Goal: Answer question/provide support

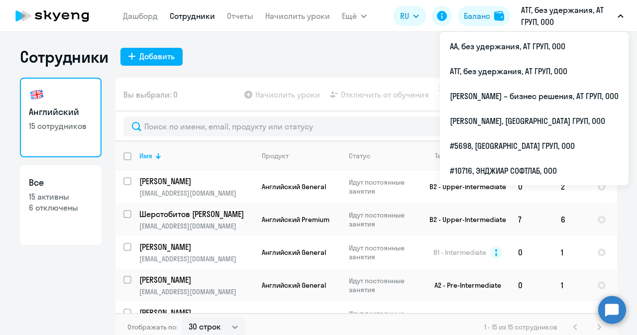
select select "30"
click at [596, 10] on p "АТГ, без удержания, АТ ГРУП, ООО" at bounding box center [567, 16] width 93 height 24
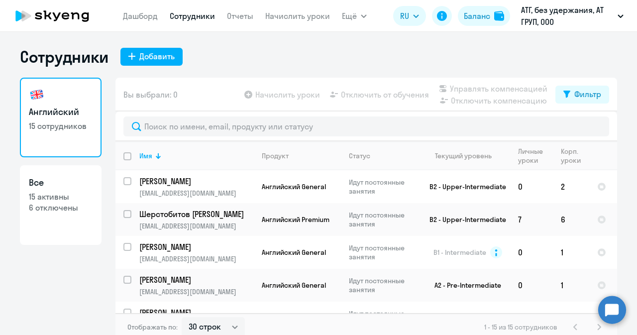
click at [601, 12] on p "АТГ, без удержания, АТ ГРУП, ООО" at bounding box center [567, 16] width 93 height 24
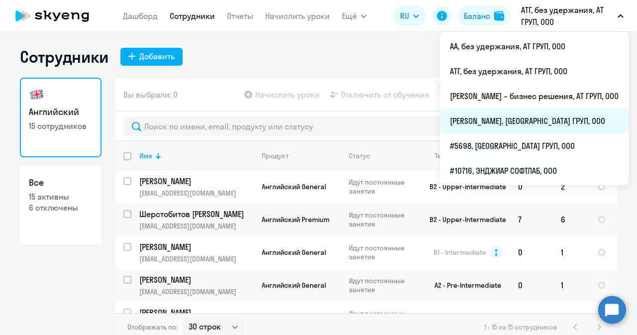
click at [501, 119] on li "[PERSON_NAME], [GEOGRAPHIC_DATA] ГРУП, ООО" at bounding box center [534, 121] width 189 height 25
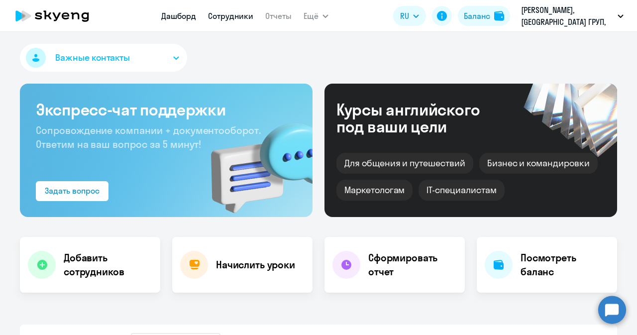
click at [229, 17] on link "Сотрудники" at bounding box center [230, 16] width 45 height 10
select select "30"
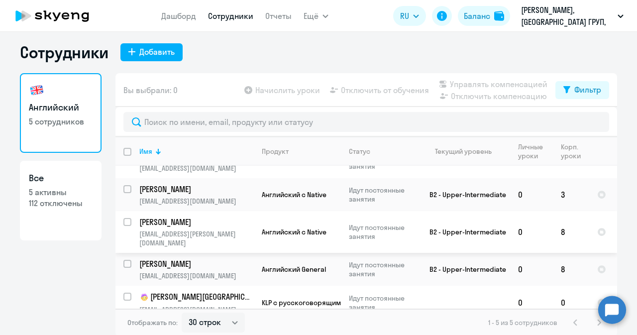
scroll to position [6, 0]
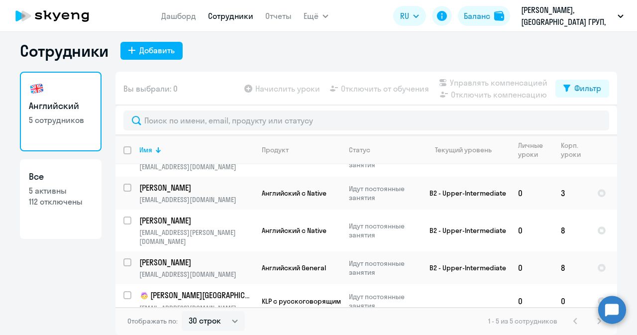
click at [611, 313] on circle at bounding box center [612, 310] width 28 height 28
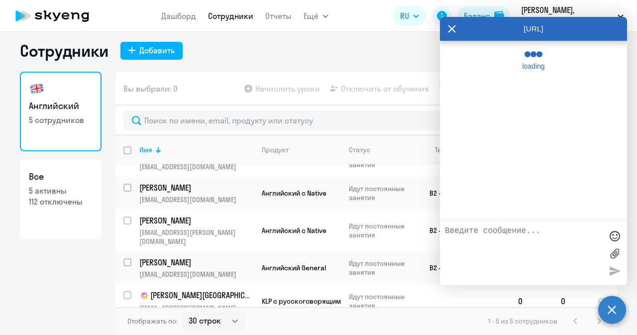
click at [489, 246] on textarea at bounding box center [523, 253] width 157 height 54
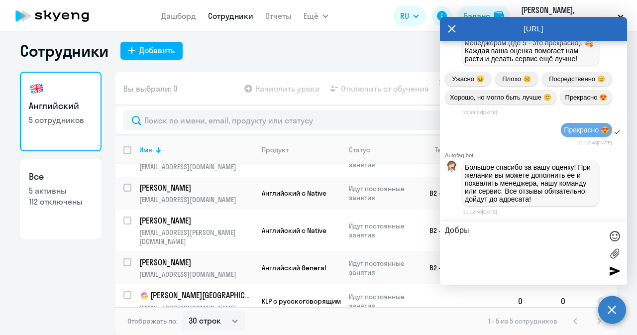
scroll to position [41001, 0]
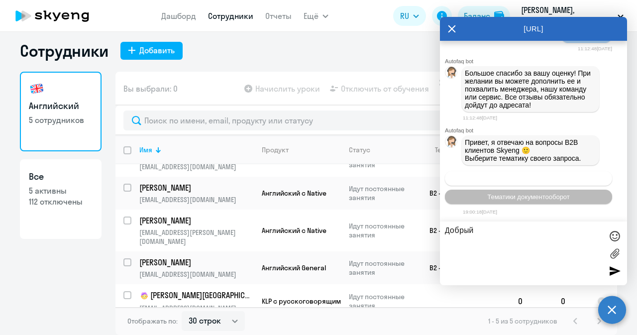
click at [524, 180] on span "Операционное сопровождение" at bounding box center [529, 178] width 94 height 7
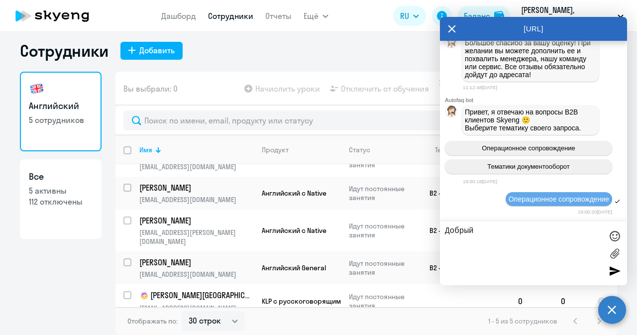
scroll to position [41031, 0]
click at [492, 228] on textarea "Добрый" at bounding box center [523, 253] width 157 height 54
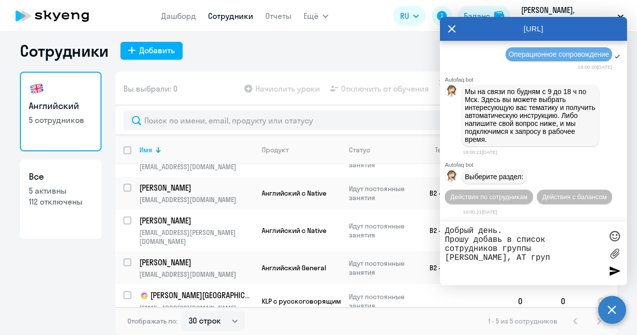
paste textarea "Моисеев Лев 7 лет m.moiseev@angarasecurity.ru +79104009128"
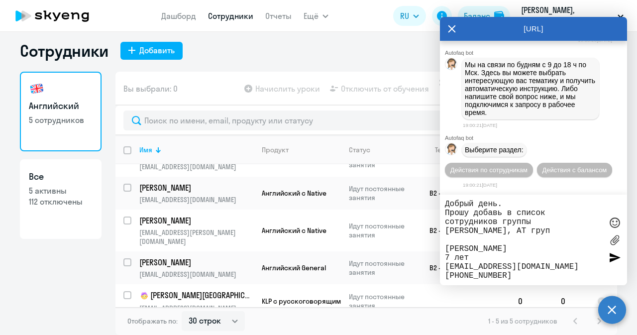
click at [520, 275] on textarea "Добрый день. Прошу добавь в список сотрудников группы Ангара Ассистанс, АТ груп…" at bounding box center [523, 240] width 157 height 81
type textarea "Добрый день. Прошу добавь в список сотрудников группы Ангара Ассистанс, АТ груп…"
click at [612, 260] on div at bounding box center [614, 257] width 15 height 15
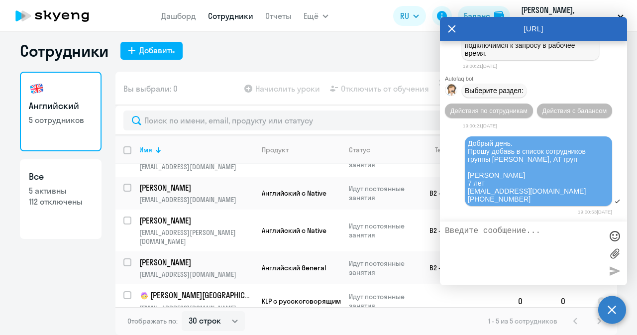
scroll to position [41262, 0]
click at [478, 256] on textarea at bounding box center [523, 253] width 157 height 54
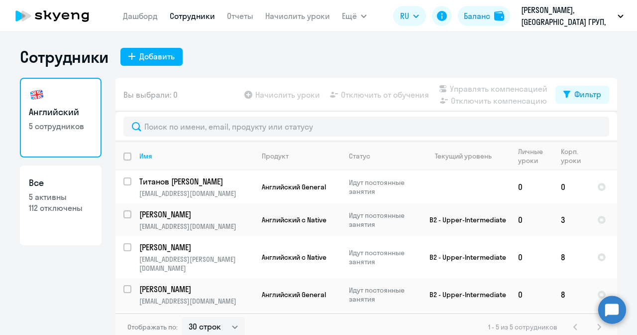
select select "30"
